Goal: Task Accomplishment & Management: Complete application form

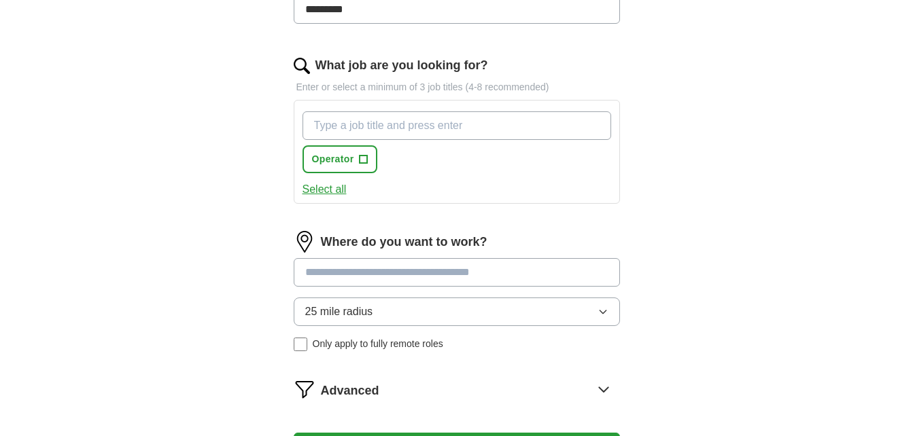
scroll to position [455, 0]
click at [538, 254] on div "Where do you want to work? 25 mile radius Only apply to fully remote roles" at bounding box center [457, 295] width 326 height 131
click at [336, 190] on button "Select all" at bounding box center [324, 189] width 44 height 16
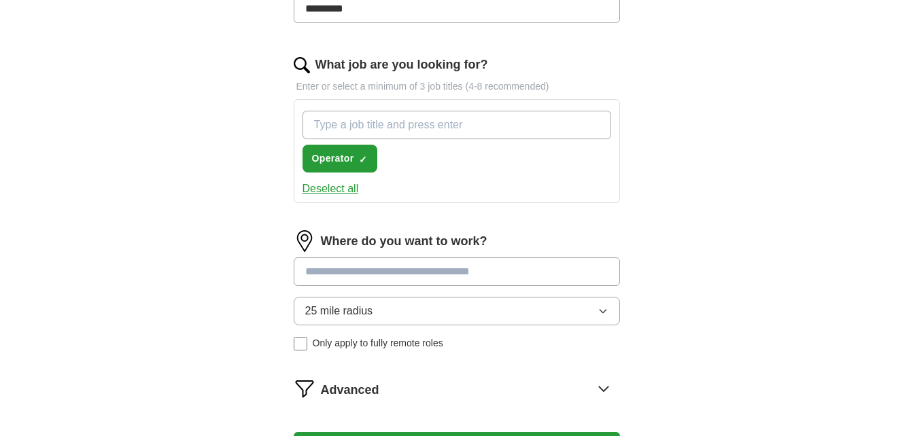
click at [336, 190] on button "Deselect all" at bounding box center [330, 189] width 56 height 16
click at [357, 114] on input "What job are you looking for?" at bounding box center [456, 125] width 309 height 29
type input "Forklift"
click at [338, 191] on button "Select all" at bounding box center [324, 189] width 44 height 16
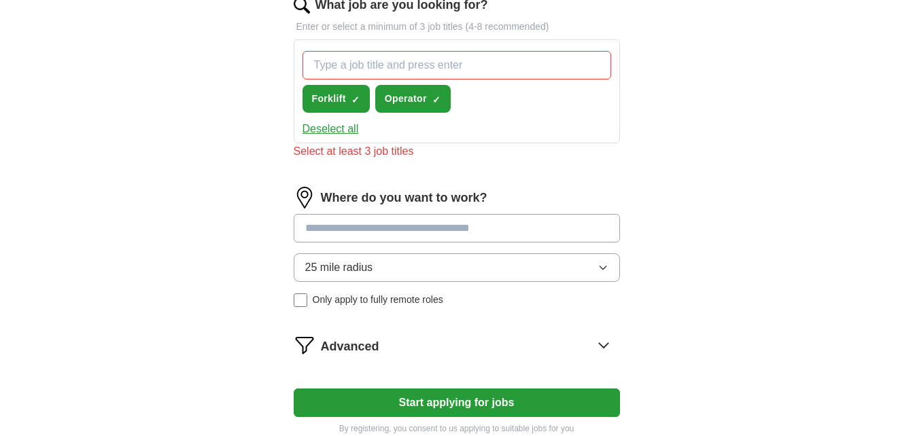
scroll to position [511, 0]
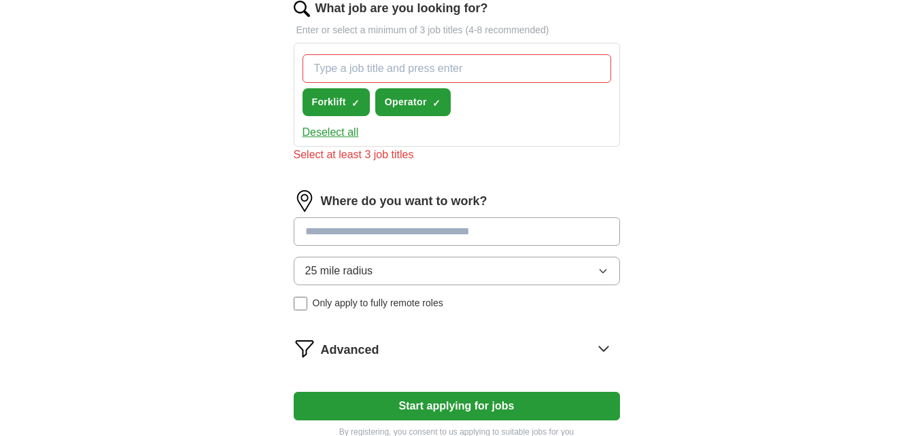
click at [378, 75] on input "What job are you looking for?" at bounding box center [456, 68] width 309 height 29
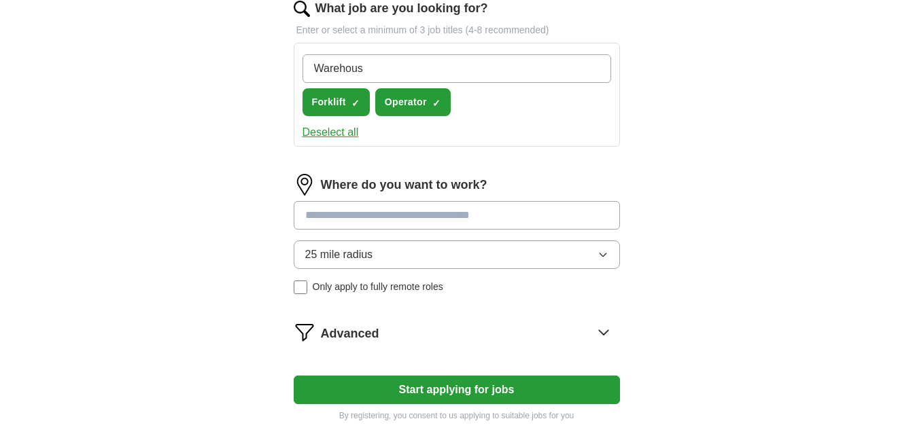
type input "Warehouse"
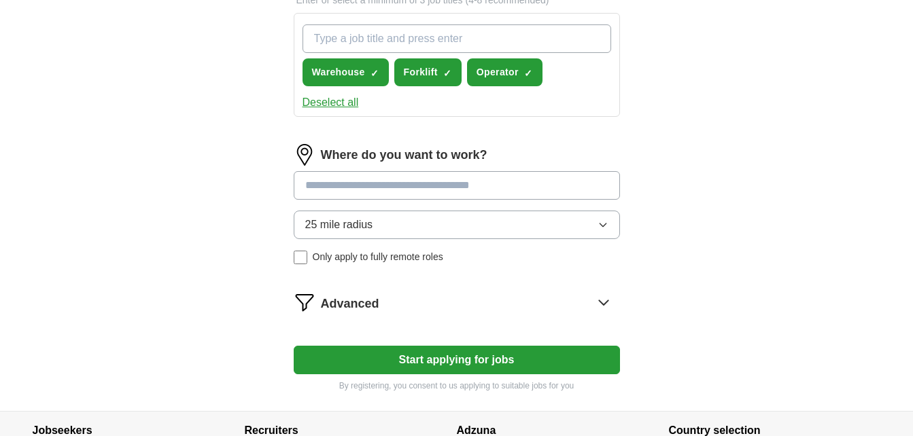
scroll to position [542, 0]
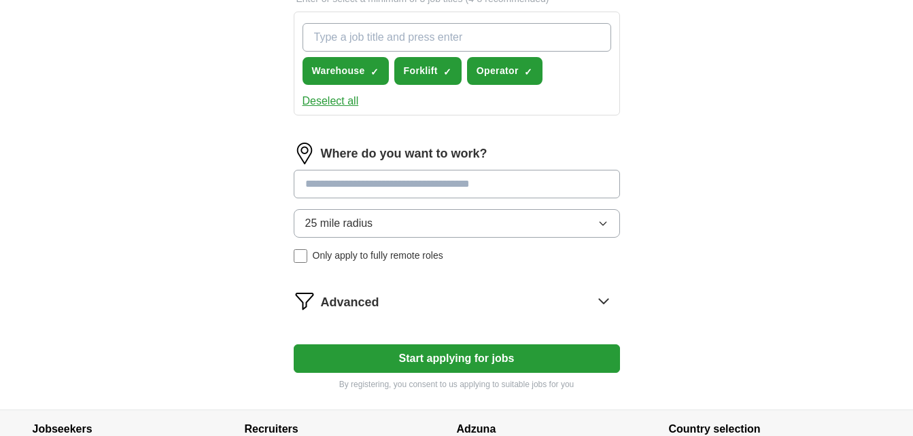
click at [453, 184] on input at bounding box center [457, 184] width 326 height 29
click at [466, 219] on div "Where do you want to work? ***** 25 mile radius Only apply to fully remote roles" at bounding box center [457, 208] width 326 height 131
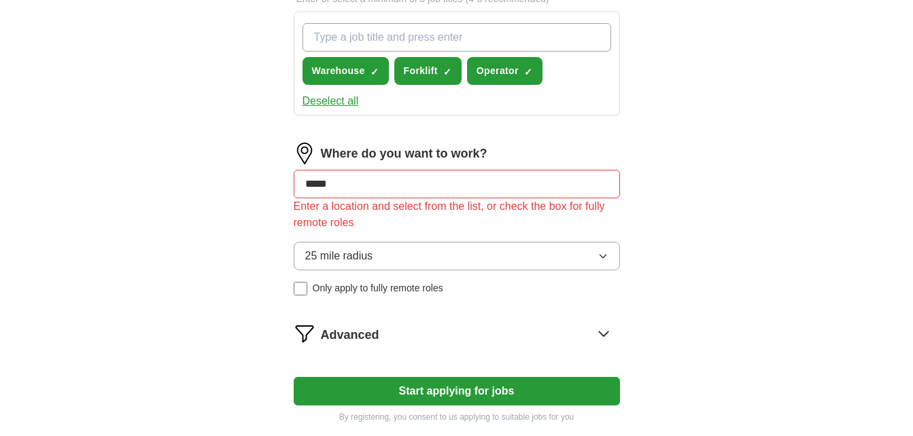
click at [410, 186] on input "*****" at bounding box center [457, 184] width 326 height 29
click at [294, 377] on button "Start applying for jobs" at bounding box center [457, 391] width 326 height 29
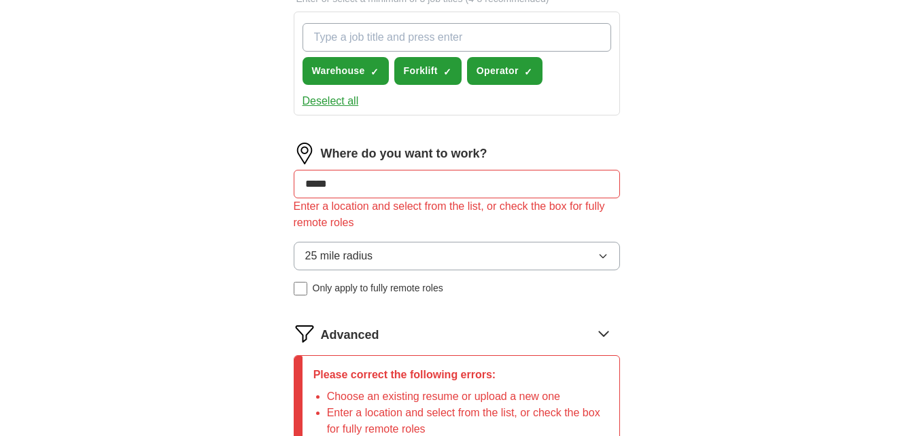
type input "*"
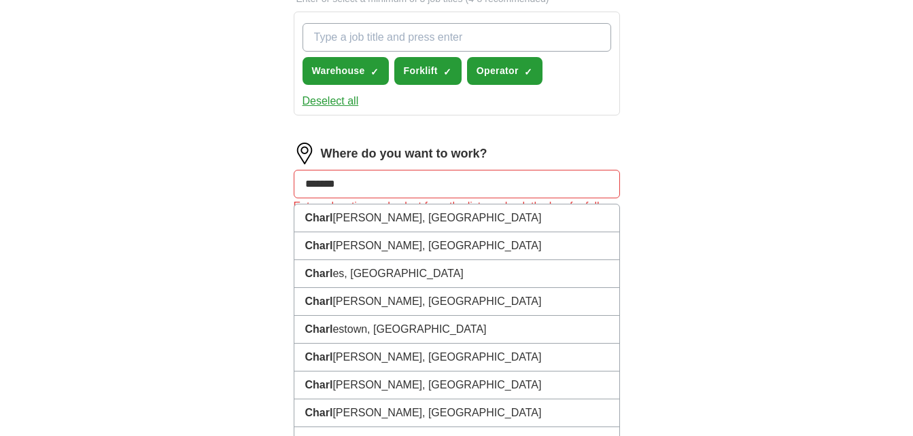
type input "********"
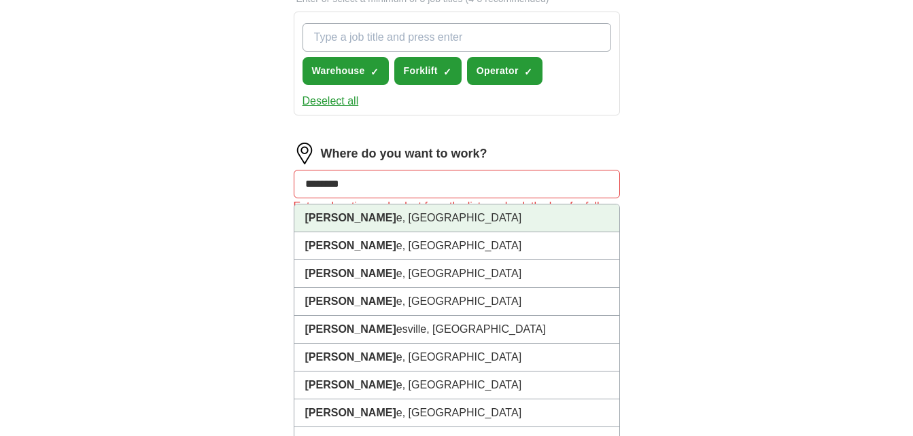
click at [338, 215] on strong "[PERSON_NAME]" at bounding box center [350, 218] width 91 height 12
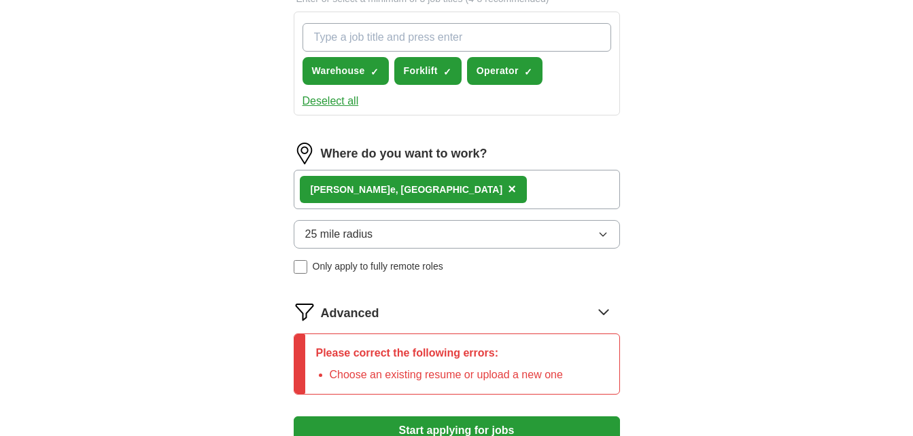
click at [354, 228] on span "25 mile radius" at bounding box center [339, 234] width 68 height 16
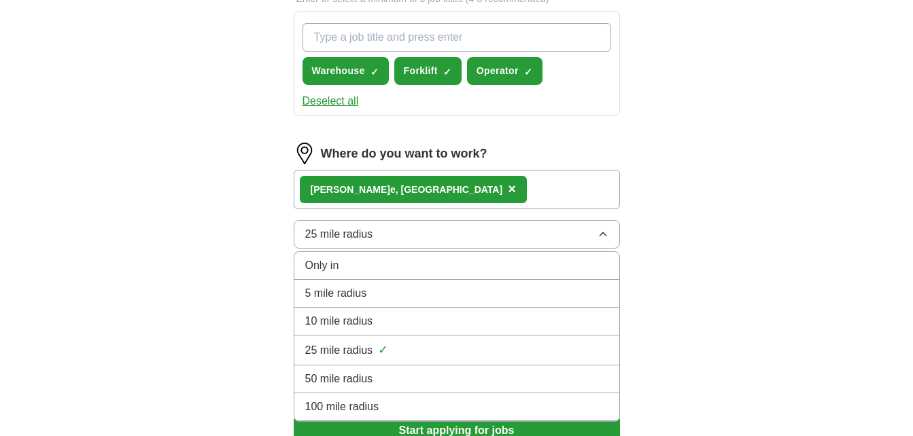
click at [351, 271] on div "Only in" at bounding box center [456, 266] width 303 height 16
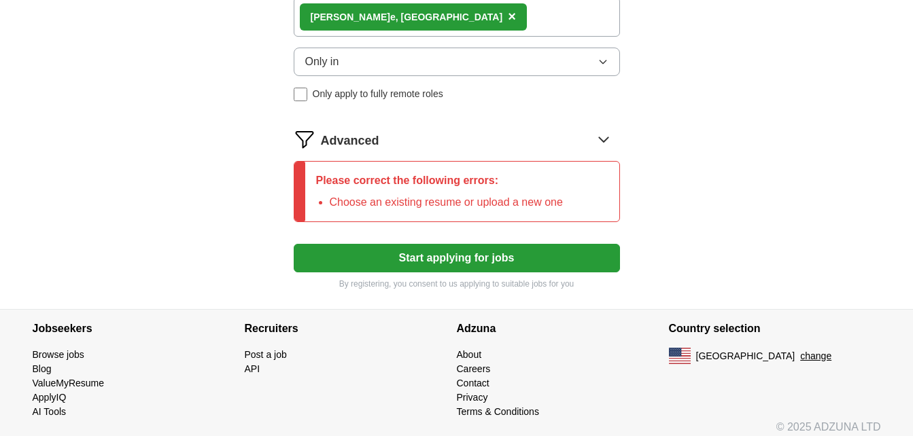
scroll to position [732, 0]
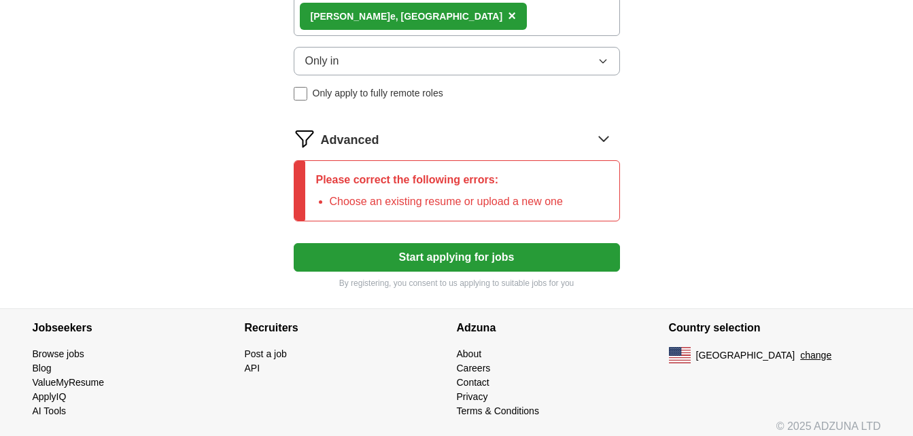
click at [378, 259] on button "Start applying for jobs" at bounding box center [457, 257] width 326 height 29
click at [393, 264] on button "Start applying for jobs" at bounding box center [457, 257] width 326 height 29
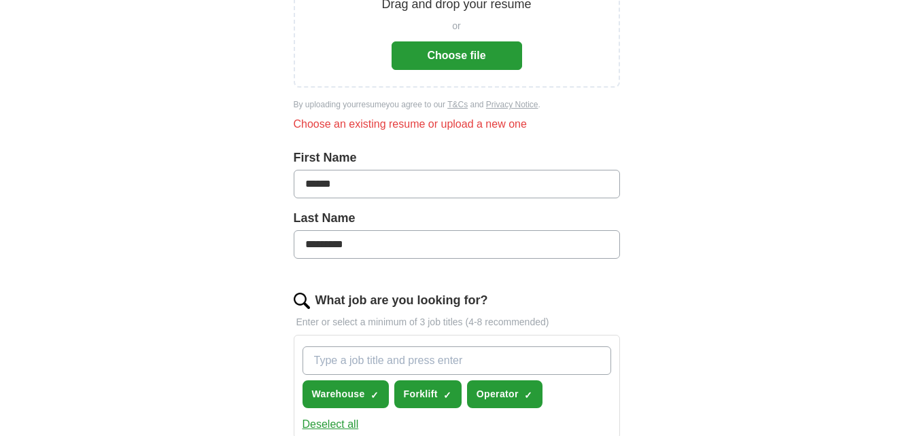
scroll to position [0, 0]
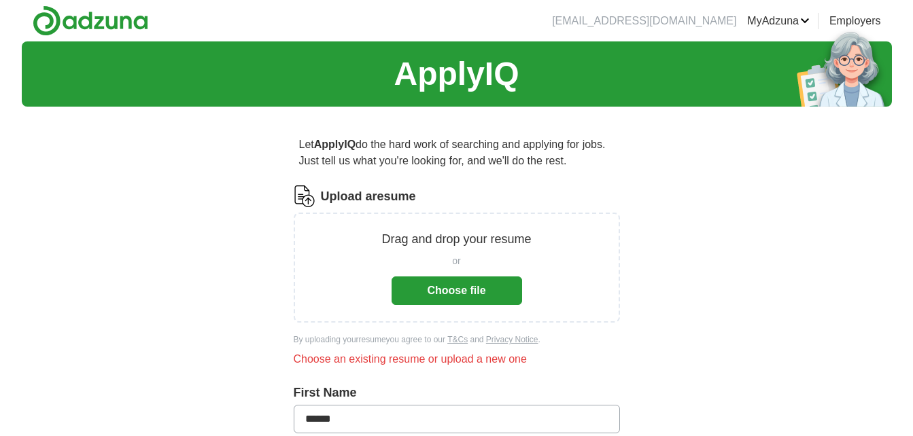
click at [440, 286] on button "Choose file" at bounding box center [456, 291] width 130 height 29
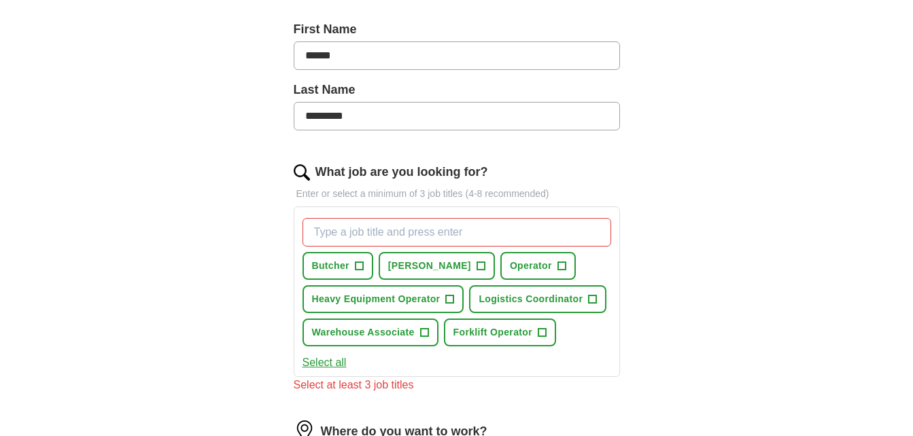
scroll to position [294, 0]
click at [452, 296] on span "+" at bounding box center [450, 299] width 8 height 11
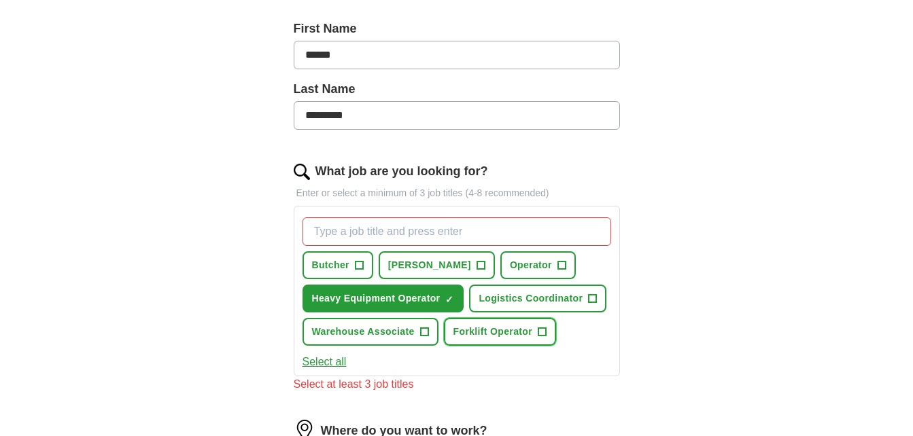
click at [531, 327] on span "Forklift Operator" at bounding box center [492, 332] width 79 height 14
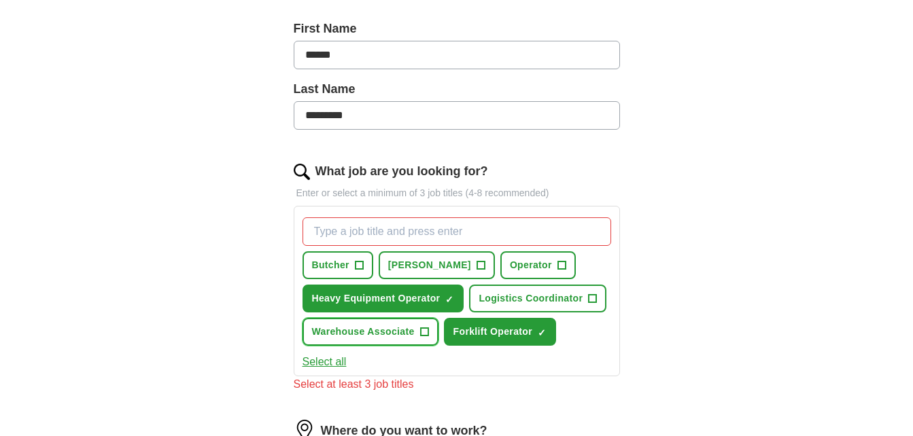
click at [426, 330] on span "+" at bounding box center [424, 332] width 8 height 11
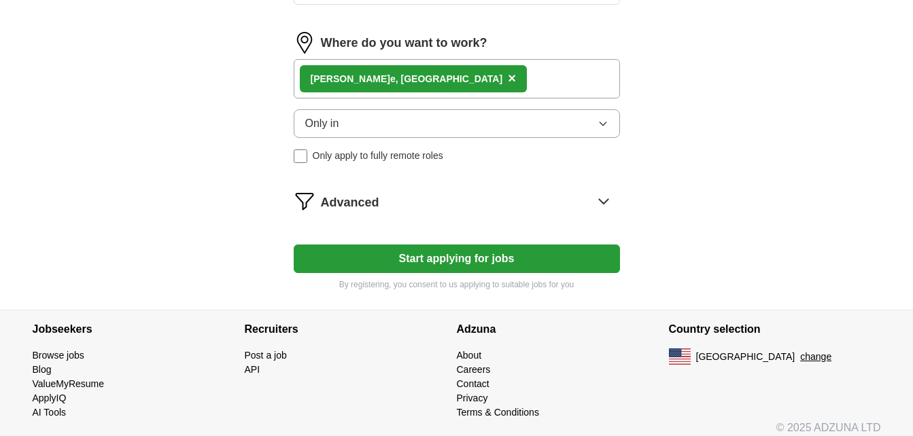
scroll to position [669, 0]
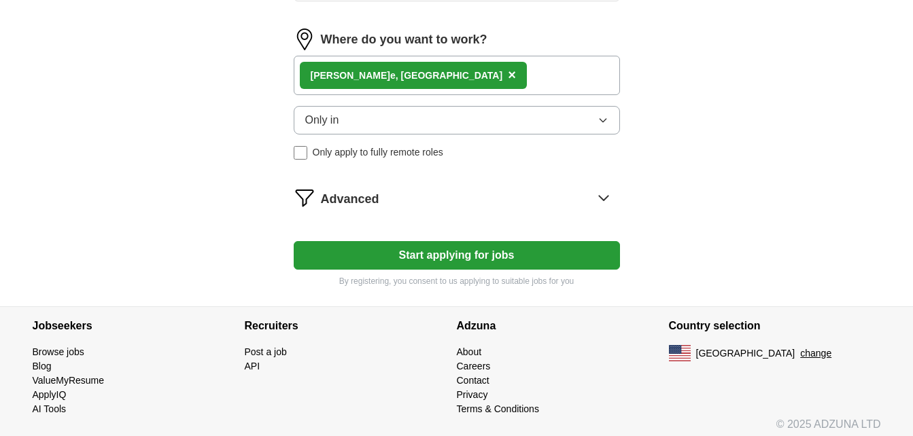
click at [453, 261] on button "Start applying for jobs" at bounding box center [457, 255] width 326 height 29
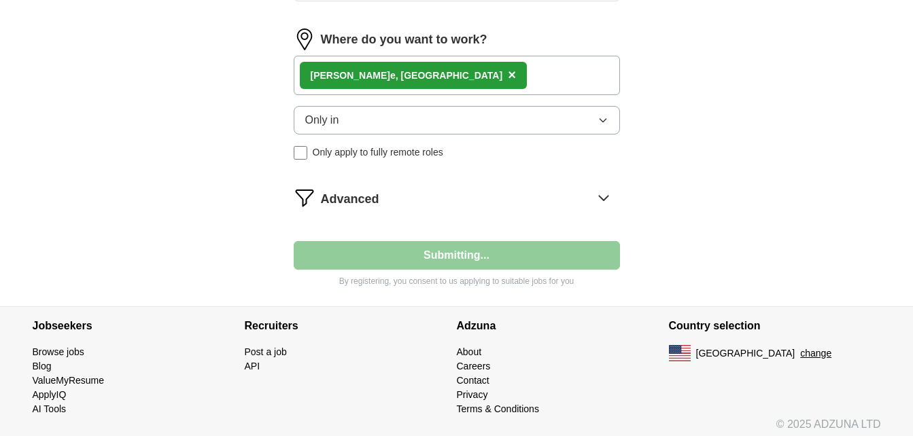
select select "**"
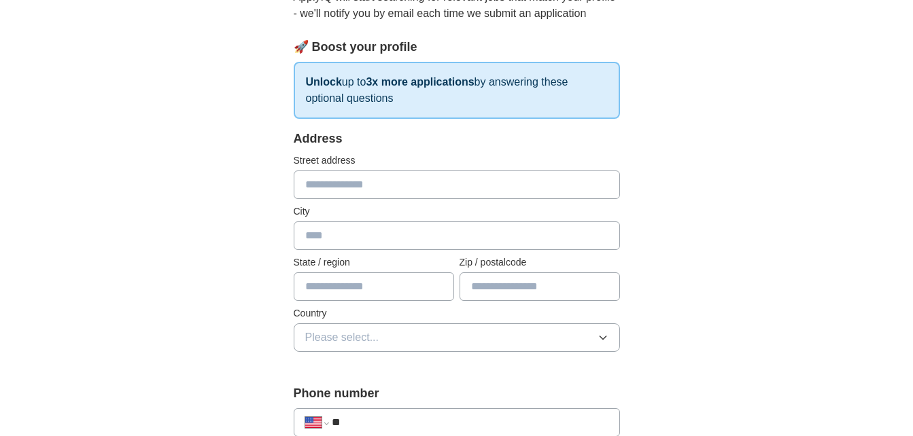
scroll to position [165, 0]
